Goal: Task Accomplishment & Management: Use online tool/utility

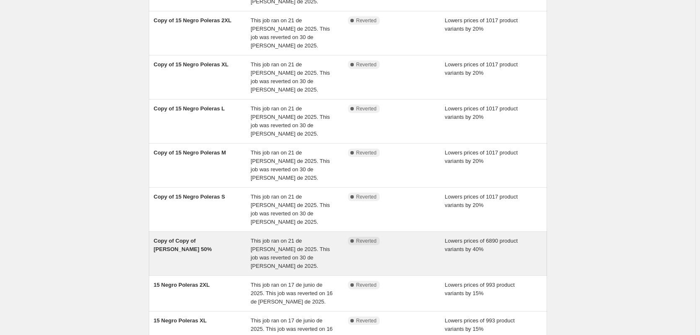
scroll to position [168, 0]
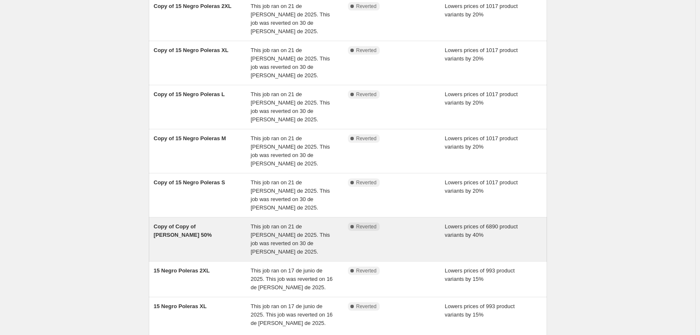
click at [277, 223] on span "This job ran on 21 de [PERSON_NAME] de 2025. This job was reverted on 30 de [PE…" at bounding box center [290, 238] width 79 height 31
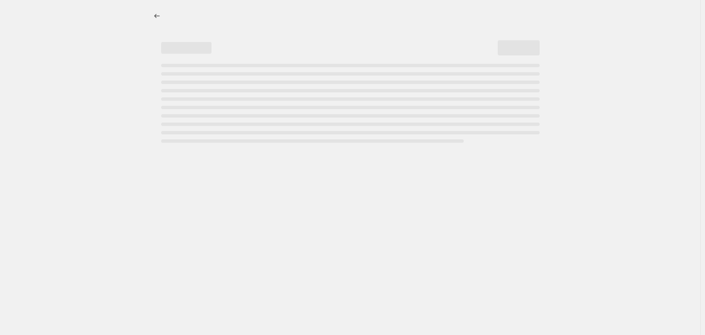
select select "percentage"
select select "title"
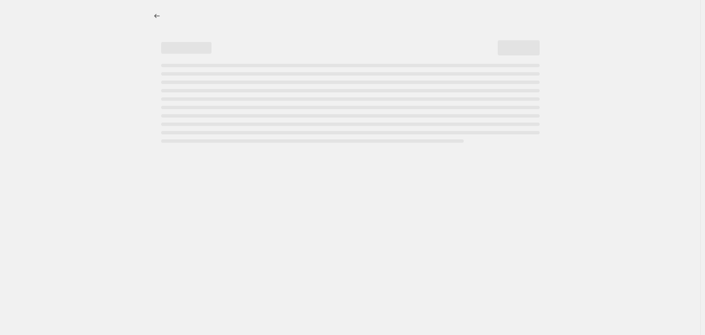
select select "title"
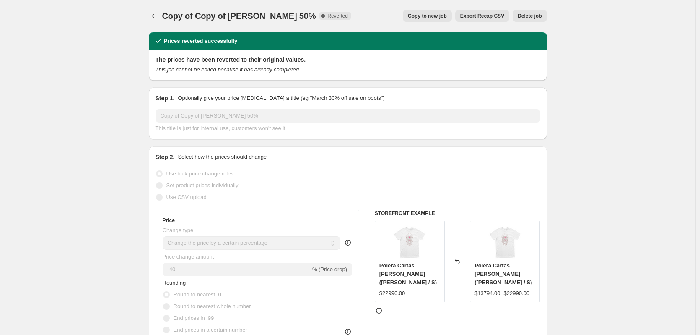
click at [428, 19] on span "Copy to new job" at bounding box center [427, 16] width 39 height 7
select select "percentage"
select select "title"
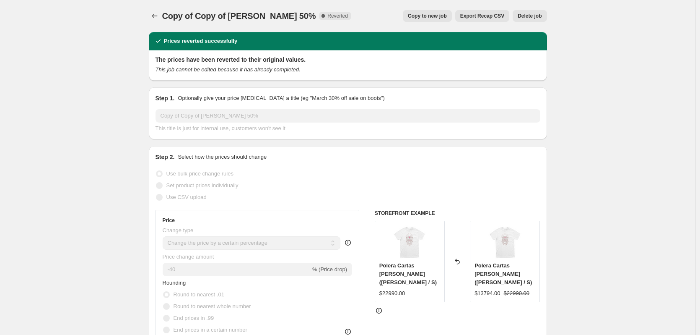
select select "title"
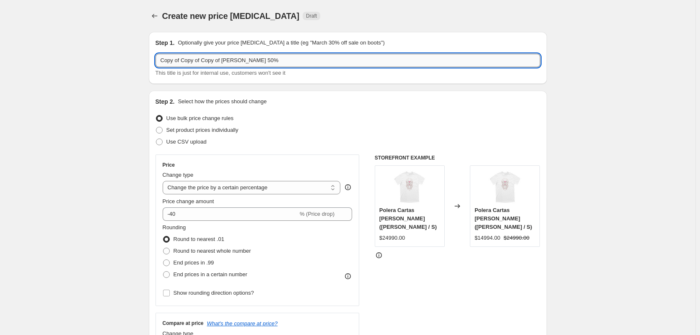
click at [197, 62] on input "Copy of Copy of Copy of [PERSON_NAME] 50%" at bounding box center [348, 60] width 385 height 13
type input "[PERSON_NAME] 40%"
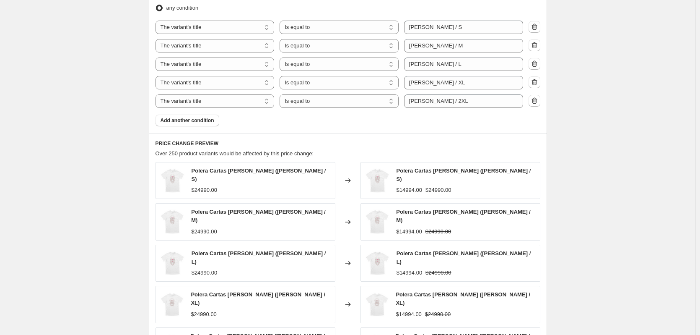
scroll to position [671, 0]
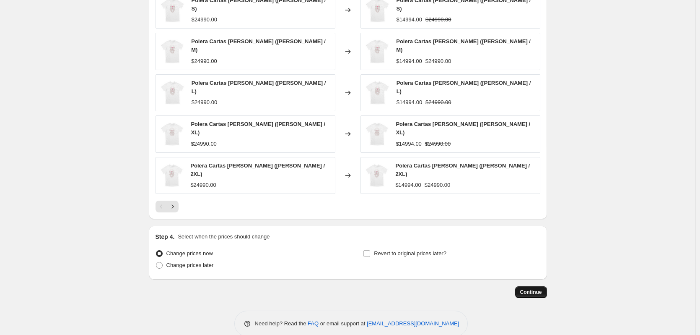
click at [542, 289] on span "Continue" at bounding box center [531, 292] width 22 height 7
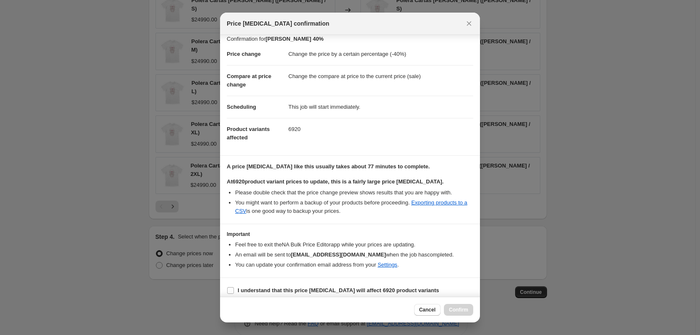
scroll to position [13, 0]
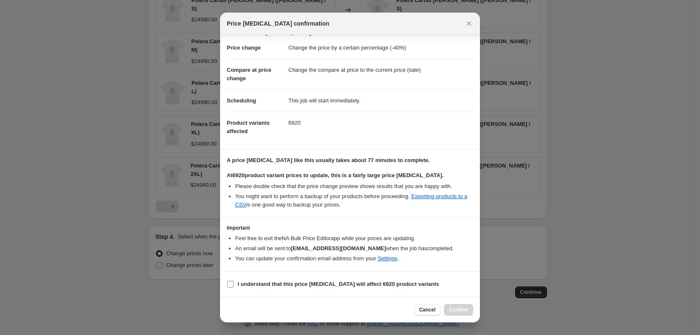
click at [286, 284] on b "I understand that this price [MEDICAL_DATA] will affect 6920 product variants" at bounding box center [339, 284] width 202 height 6
click at [234, 284] on input "I understand that this price [MEDICAL_DATA] will affect 6920 product variants" at bounding box center [230, 284] width 7 height 7
checkbox input "true"
click at [459, 304] on button "Confirm" at bounding box center [458, 310] width 29 height 12
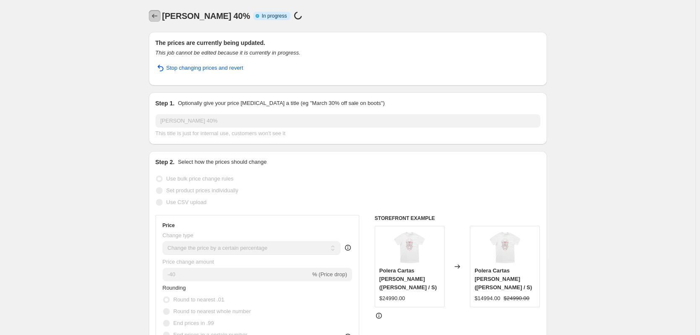
click at [156, 18] on icon "Price change jobs" at bounding box center [155, 16] width 8 height 8
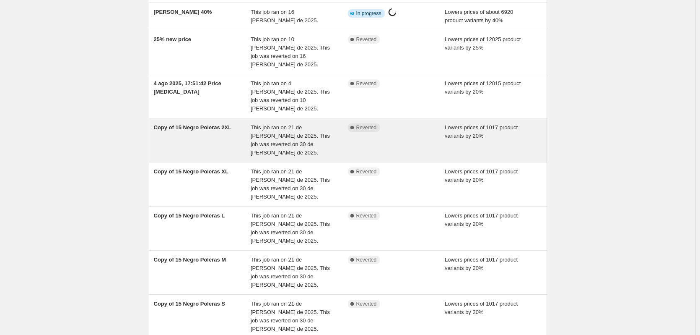
scroll to position [126, 0]
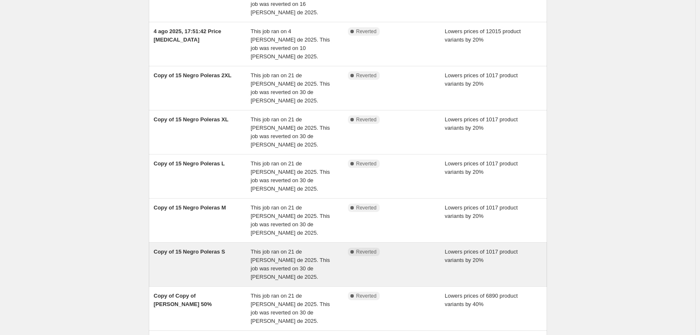
click at [229, 247] on div "Copy of 15 Negro Poleras S" at bounding box center [202, 264] width 97 height 34
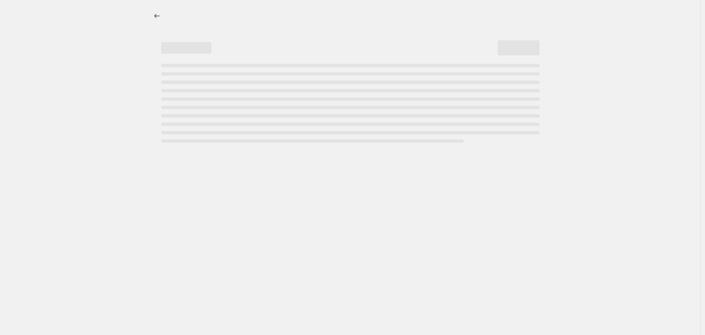
select select "percentage"
select select "collection"
select select "title"
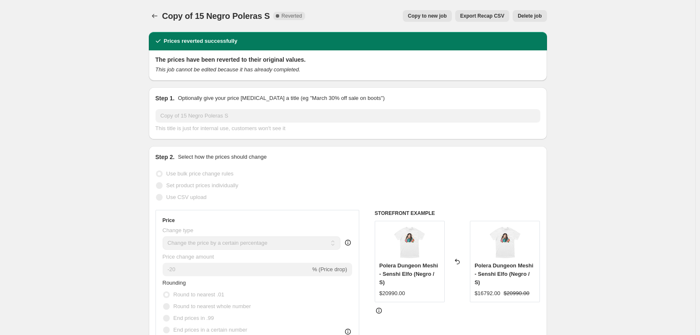
click at [439, 11] on button "Copy to new job" at bounding box center [427, 16] width 49 height 12
select select "percentage"
select select "collection"
select select "title"
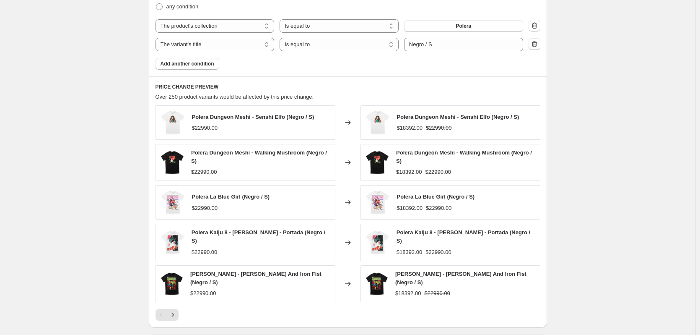
scroll to position [622, 0]
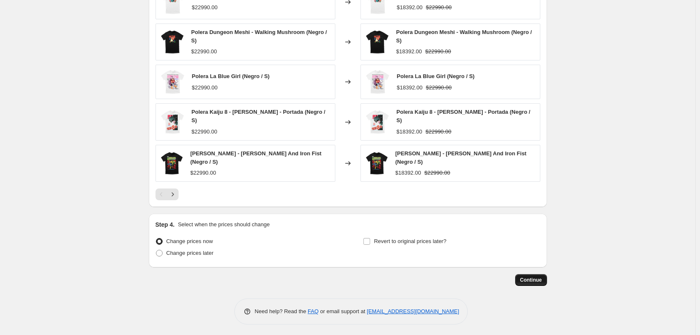
click at [535, 274] on button "Continue" at bounding box center [531, 280] width 32 height 12
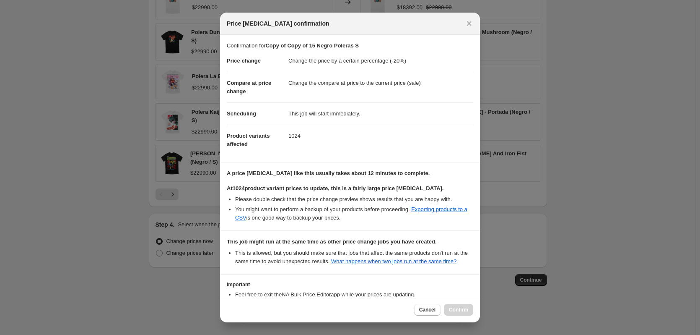
scroll to position [65, 0]
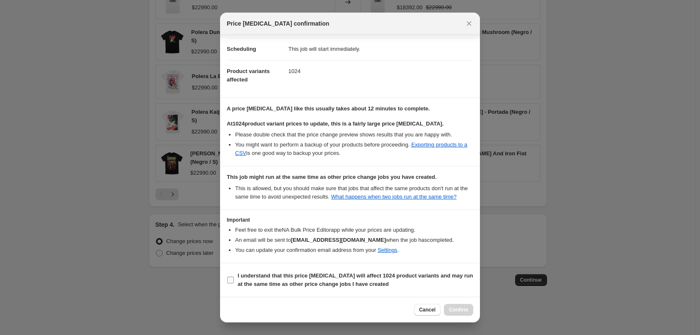
click at [325, 276] on b "I understand that this price [MEDICAL_DATA] will affect 1024 product variants a…" at bounding box center [356, 279] width 236 height 15
click at [234, 276] on input "I understand that this price [MEDICAL_DATA] will affect 1024 product variants a…" at bounding box center [230, 279] width 7 height 7
checkbox input "true"
click at [459, 306] on button "Confirm" at bounding box center [458, 310] width 29 height 12
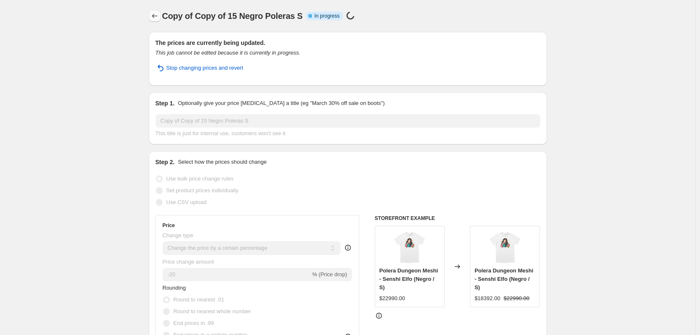
click at [156, 14] on icon "Price change jobs" at bounding box center [155, 16] width 8 height 8
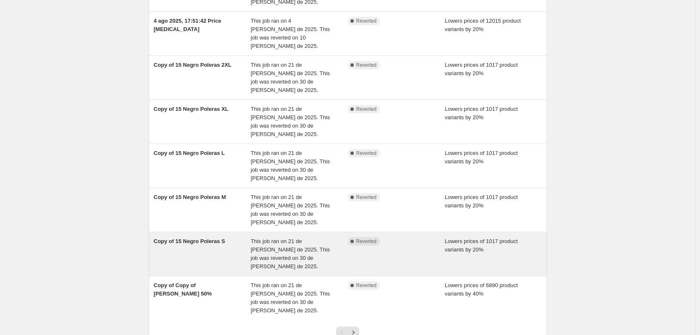
scroll to position [164, 0]
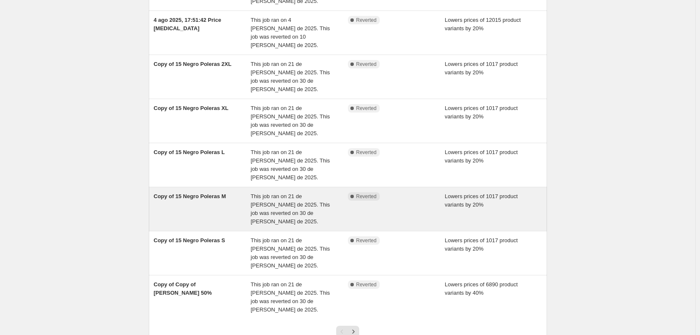
click at [236, 192] on div "Copy of 15 Negro Poleras M" at bounding box center [202, 209] width 97 height 34
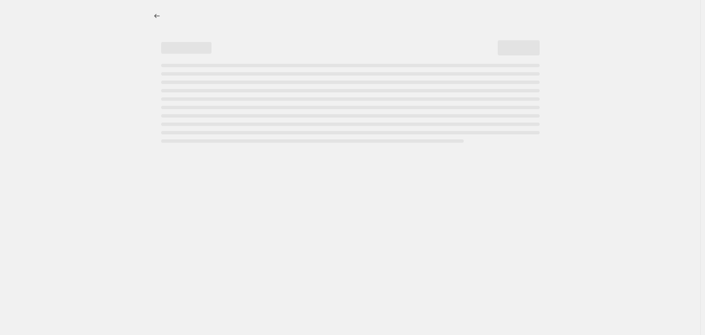
select select "percentage"
select select "collection"
select select "title"
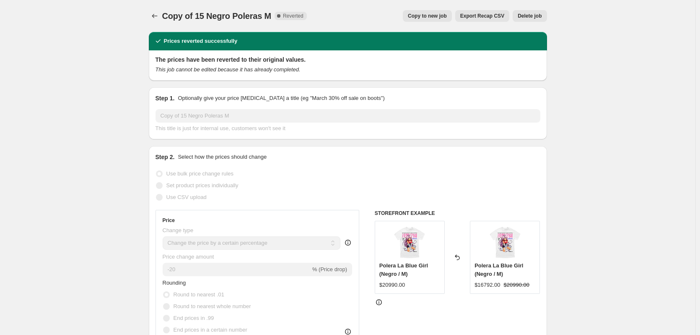
click at [445, 17] on span "Copy to new job" at bounding box center [427, 16] width 39 height 7
select select "percentage"
select select "collection"
select select "title"
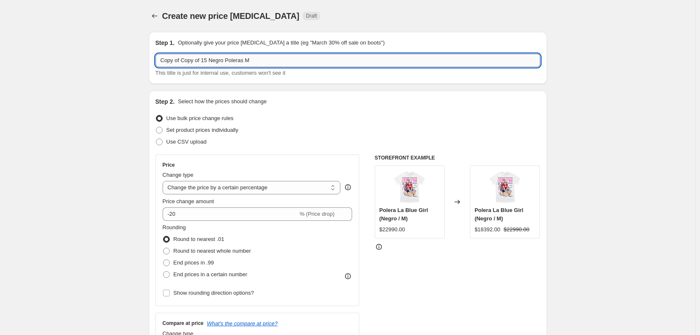
click at [202, 62] on input "Copy of Copy of 15 Negro Poleras M" at bounding box center [348, 60] width 385 height 13
drag, startPoint x: 209, startPoint y: 62, endPoint x: 128, endPoint y: 76, distance: 82.6
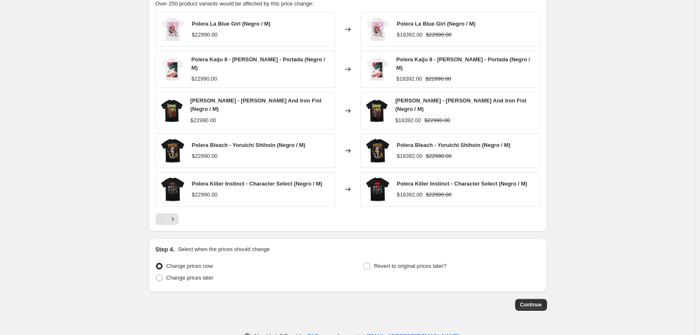
scroll to position [619, 0]
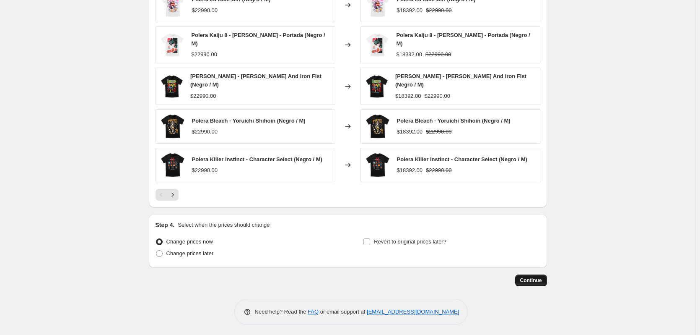
type input "20 Negro Poleras M"
click at [541, 278] on span "Continue" at bounding box center [531, 280] width 22 height 7
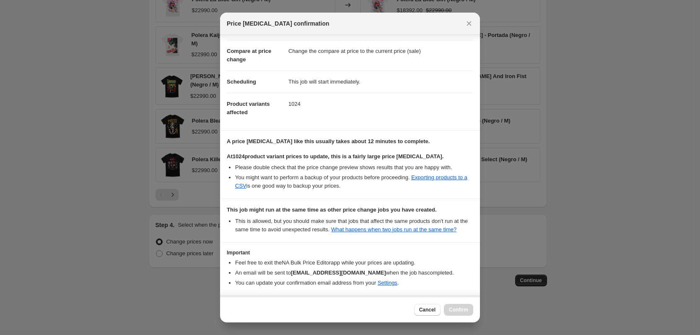
scroll to position [65, 0]
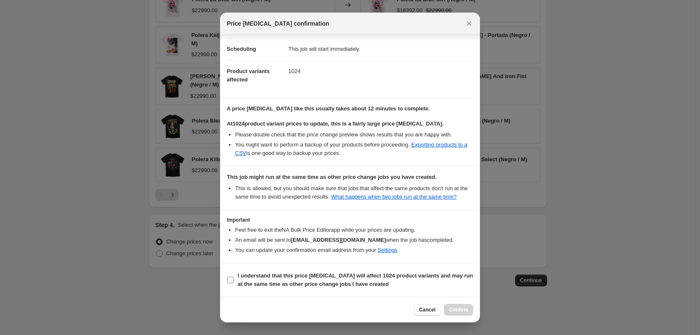
click at [384, 285] on span "I understand that this price [MEDICAL_DATA] will affect 1024 product variants a…" at bounding box center [356, 279] width 236 height 17
click at [234, 283] on input "I understand that this price [MEDICAL_DATA] will affect 1024 product variants a…" at bounding box center [230, 279] width 7 height 7
checkbox input "true"
click at [459, 308] on span "Confirm" at bounding box center [458, 309] width 19 height 7
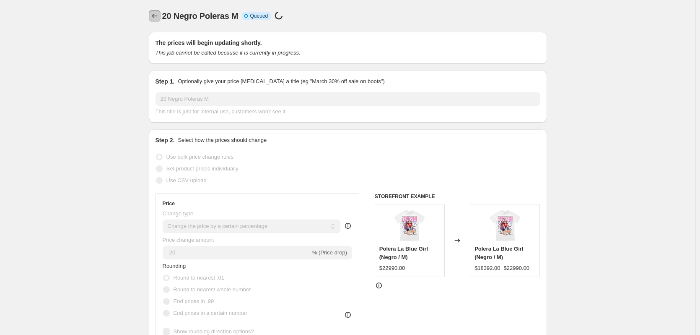
click at [155, 18] on icon "Price change jobs" at bounding box center [155, 16] width 8 height 8
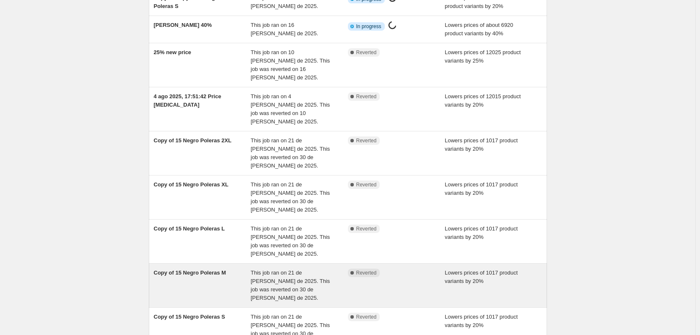
scroll to position [126, 0]
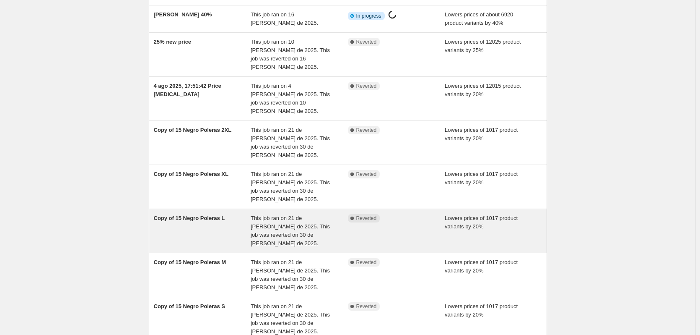
click at [243, 214] on div "Copy of 15 Negro Poleras L" at bounding box center [202, 231] width 97 height 34
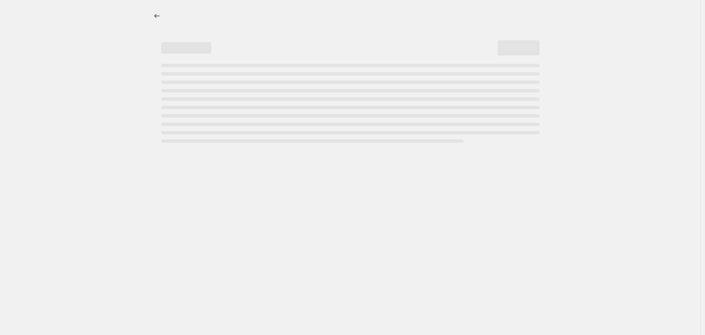
select select "percentage"
select select "collection"
select select "title"
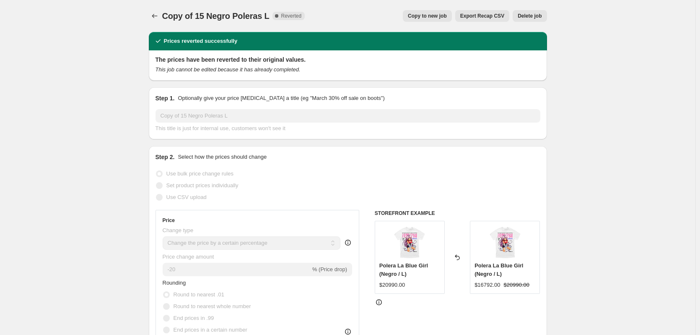
drag, startPoint x: 489, startPoint y: 13, endPoint x: 416, endPoint y: 3, distance: 73.3
click at [416, 3] on div "Copy of 15 Negro Poleras L. This page is ready Copy of 15 Negro Poleras L Compl…" at bounding box center [348, 16] width 398 height 32
click at [421, 16] on span "Copy to new job" at bounding box center [427, 16] width 39 height 7
select select "percentage"
select select "collection"
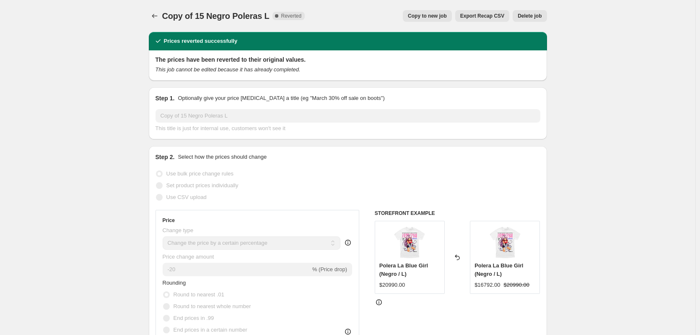
select select "title"
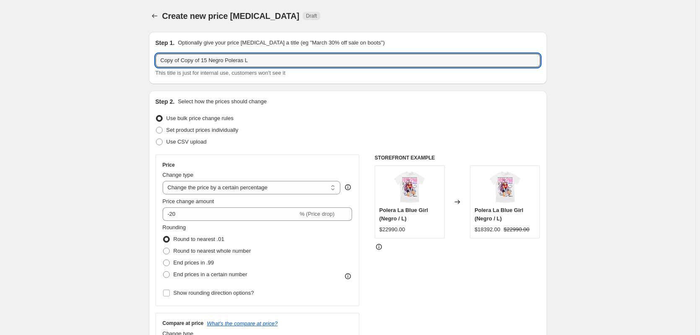
drag, startPoint x: 212, startPoint y: 60, endPoint x: 81, endPoint y: 81, distance: 132.5
type input "20 Negro Poleras L"
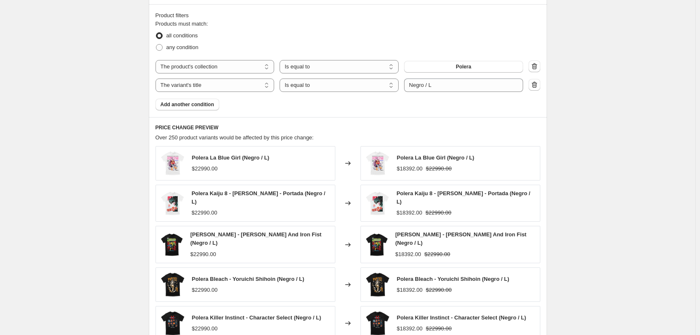
scroll to position [619, 0]
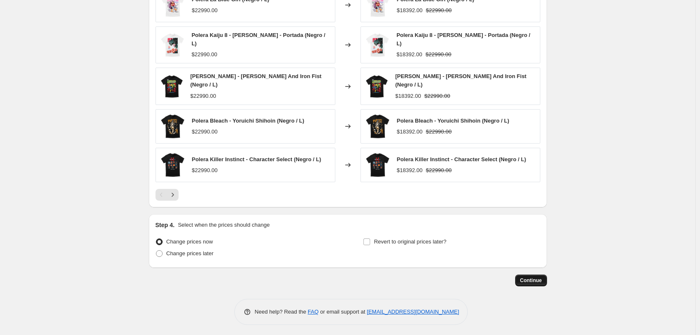
click at [522, 274] on button "Continue" at bounding box center [531, 280] width 32 height 12
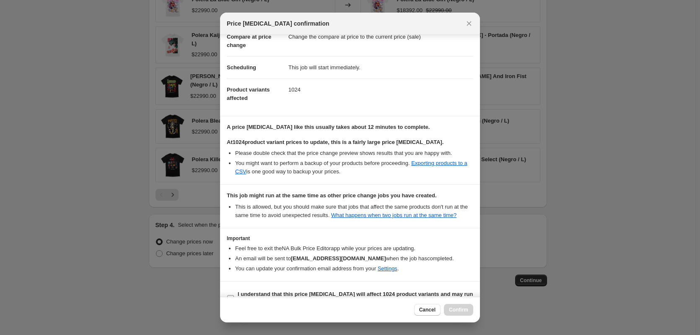
scroll to position [65, 0]
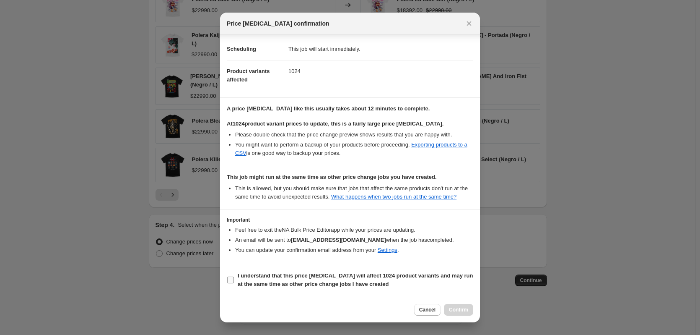
click at [390, 274] on b "I understand that this price [MEDICAL_DATA] will affect 1024 product variants a…" at bounding box center [356, 279] width 236 height 15
click at [234, 276] on input "I understand that this price [MEDICAL_DATA] will affect 1024 product variants a…" at bounding box center [230, 279] width 7 height 7
checkbox input "true"
click at [449, 304] on div "Cancel Confirm" at bounding box center [350, 310] width 260 height 26
click at [452, 307] on span "Confirm" at bounding box center [458, 309] width 19 height 7
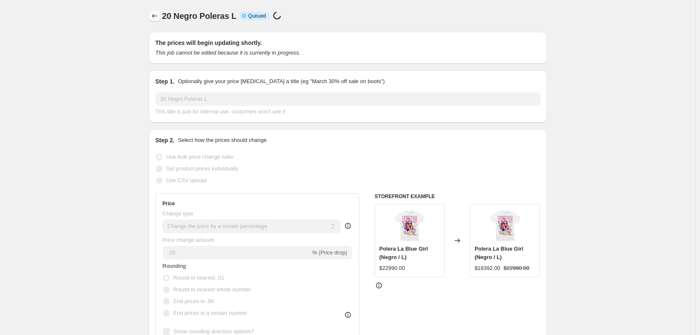
click at [151, 16] on button "Price change jobs" at bounding box center [155, 16] width 12 height 12
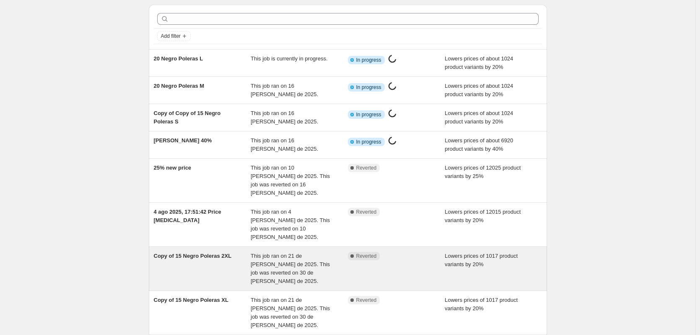
scroll to position [42, 0]
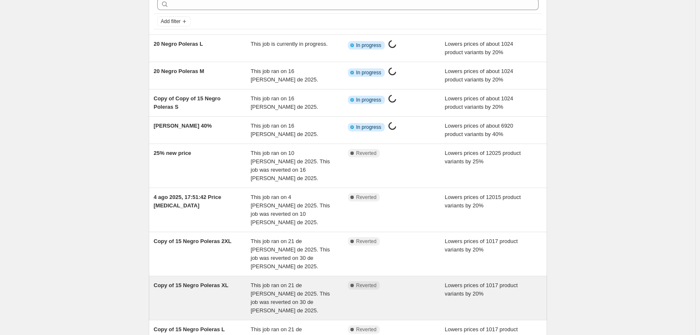
click at [291, 282] on span "This job ran on 21 de [PERSON_NAME] de 2025. This job was reverted on 30 de [PE…" at bounding box center [290, 297] width 79 height 31
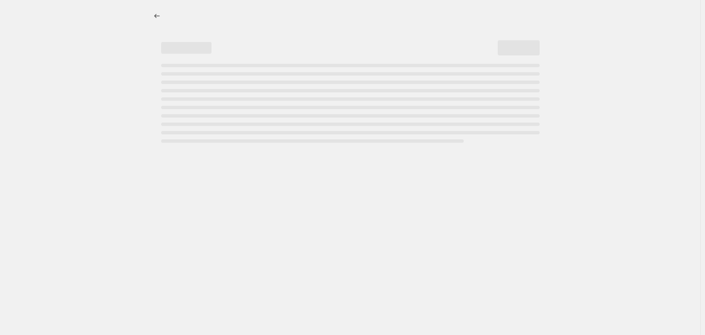
select select "percentage"
select select "collection"
select select "title"
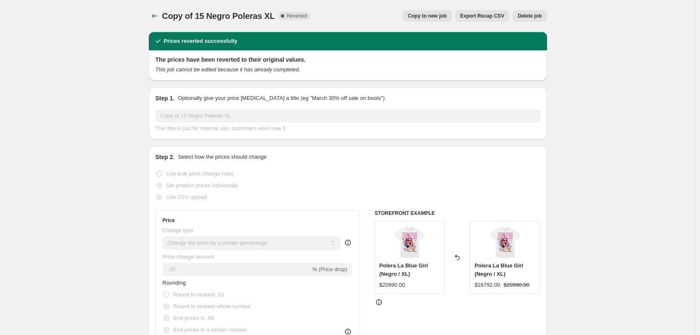
click at [425, 21] on button "Copy to new job" at bounding box center [427, 16] width 49 height 12
select select "percentage"
select select "collection"
select select "title"
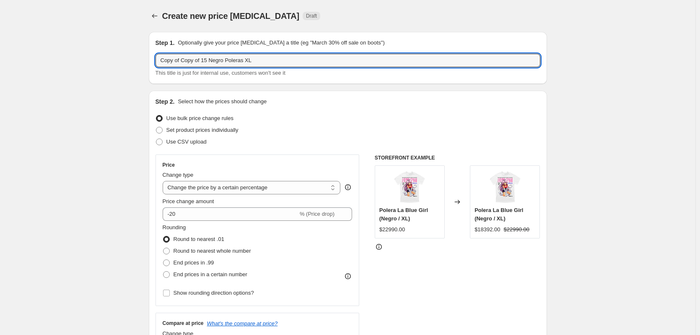
drag, startPoint x: 198, startPoint y: 68, endPoint x: 84, endPoint y: 76, distance: 113.6
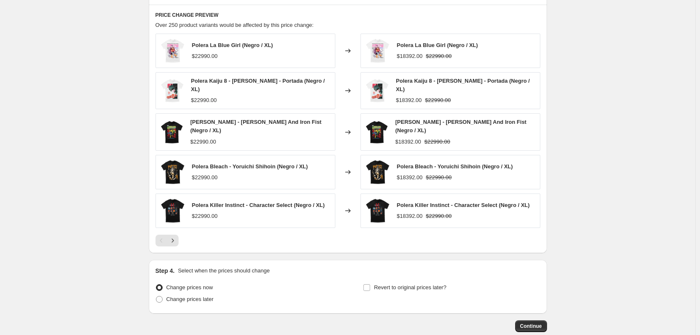
scroll to position [619, 0]
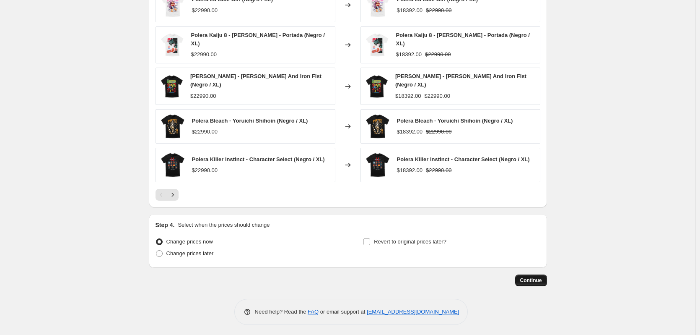
type input "20 Negro Poleras XL"
click at [535, 274] on button "Continue" at bounding box center [531, 280] width 32 height 12
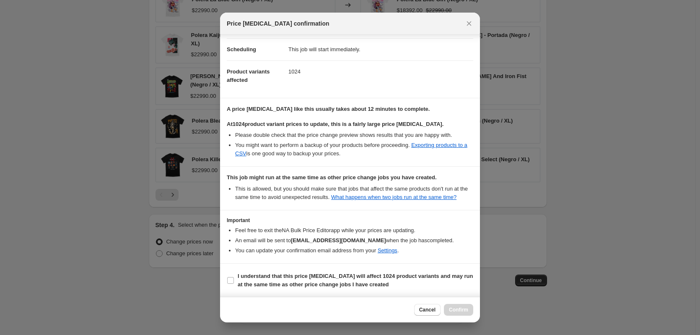
scroll to position [65, 0]
click at [412, 276] on b "I understand that this price [MEDICAL_DATA] will affect 1024 product variants a…" at bounding box center [356, 279] width 236 height 15
click at [234, 276] on input "I understand that this price [MEDICAL_DATA] will affect 1024 product variants a…" at bounding box center [230, 279] width 7 height 7
checkbox input "true"
click at [463, 301] on div "Cancel Confirm" at bounding box center [350, 310] width 260 height 26
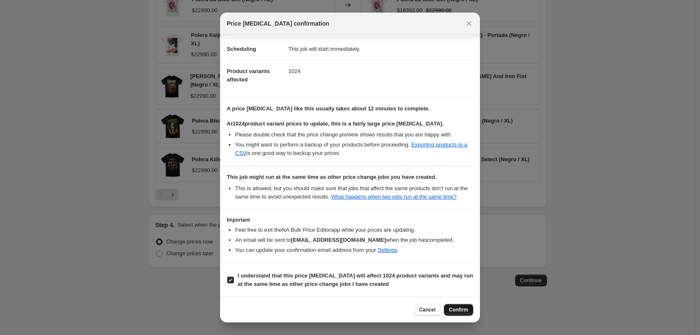
click at [466, 308] on span "Confirm" at bounding box center [458, 309] width 19 height 7
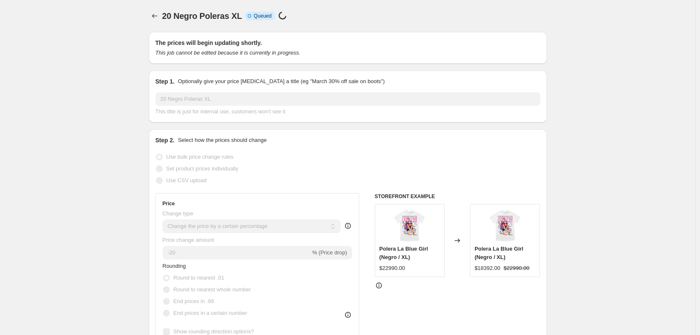
click at [154, 16] on icon "Price change jobs" at bounding box center [154, 16] width 5 height 4
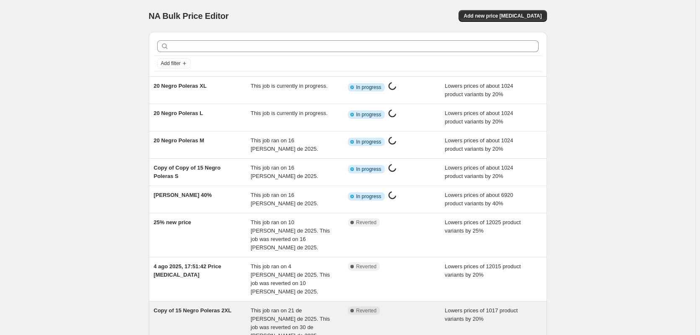
click at [234, 306] on div "Copy of 15 Negro Poleras 2XL" at bounding box center [202, 323] width 97 height 34
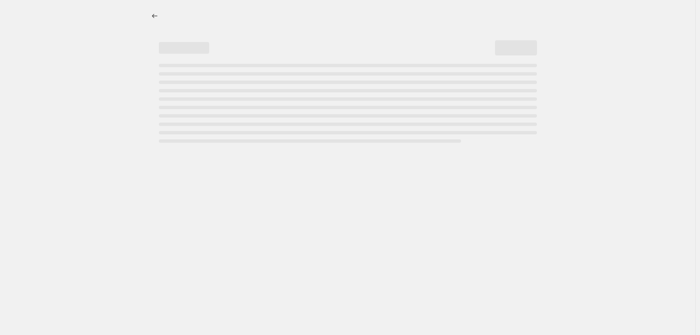
select select "percentage"
select select "collection"
select select "title"
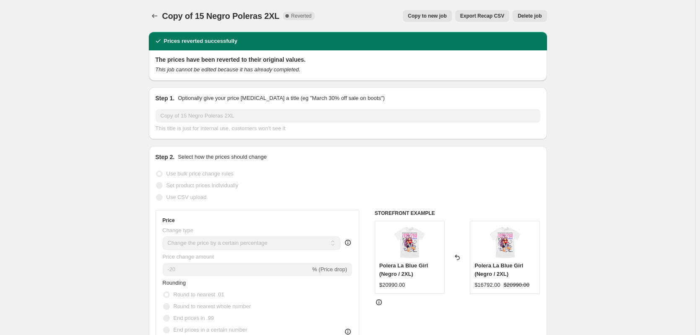
click at [423, 17] on span "Copy to new job" at bounding box center [427, 16] width 39 height 7
select select "percentage"
select select "collection"
select select "title"
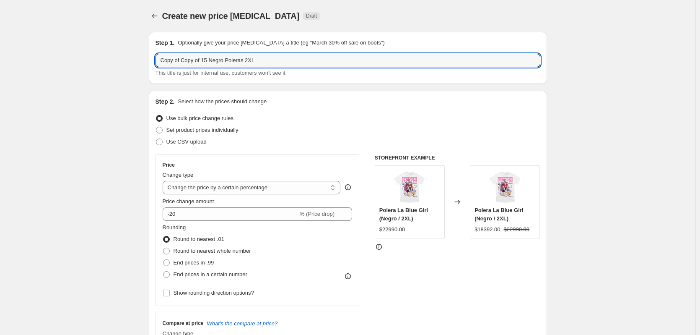
drag, startPoint x: 156, startPoint y: 72, endPoint x: 135, endPoint y: 70, distance: 20.2
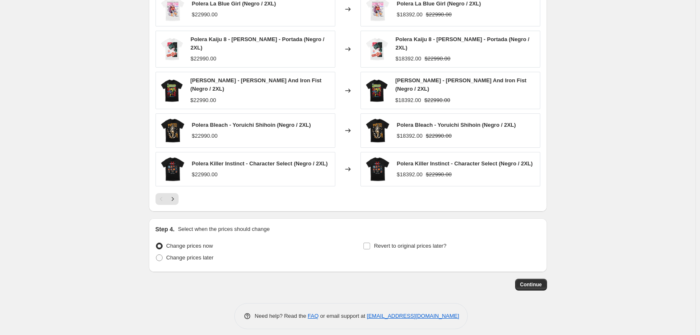
scroll to position [619, 0]
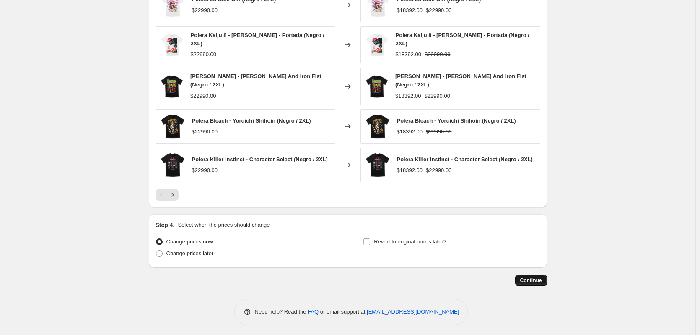
type input "20 Negro Poleras 2XL"
click at [542, 280] on span "Continue" at bounding box center [531, 280] width 22 height 7
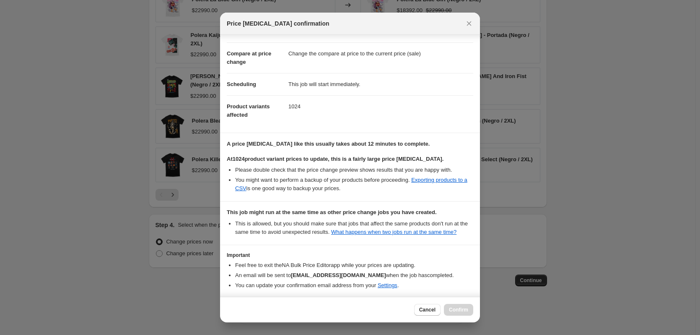
scroll to position [65, 0]
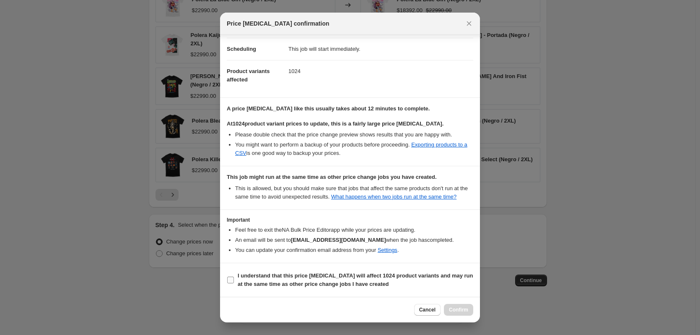
click at [435, 270] on label "I understand that this price [MEDICAL_DATA] will affect 1024 product variants a…" at bounding box center [350, 280] width 247 height 20
click at [234, 276] on input "I understand that this price [MEDICAL_DATA] will affect 1024 product variants a…" at bounding box center [230, 279] width 7 height 7
checkbox input "true"
click at [458, 308] on span "Confirm" at bounding box center [458, 309] width 19 height 7
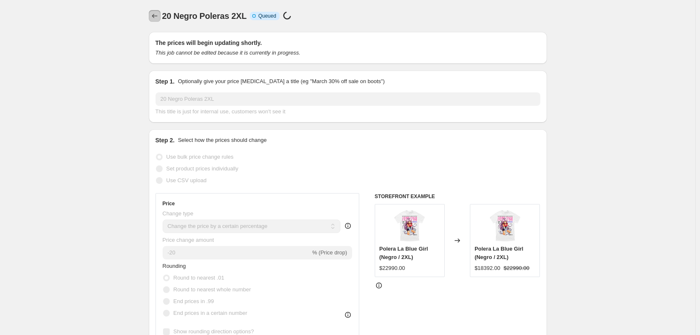
click at [152, 13] on icon "Price change jobs" at bounding box center [155, 16] width 8 height 8
